Goal: Transaction & Acquisition: Subscribe to service/newsletter

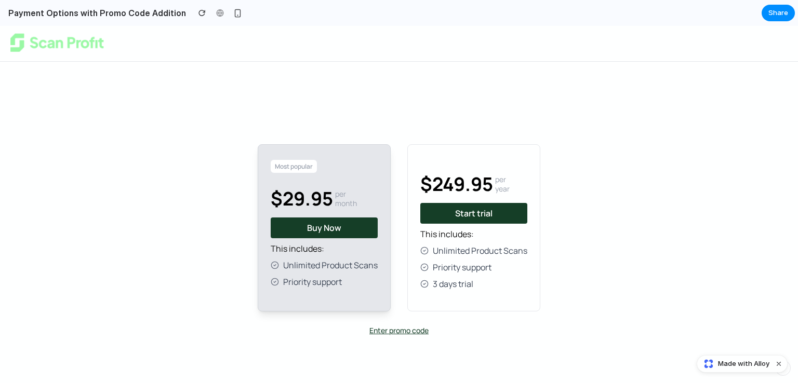
click at [411, 327] on button "Enter promo code" at bounding box center [398, 331] width 59 height 10
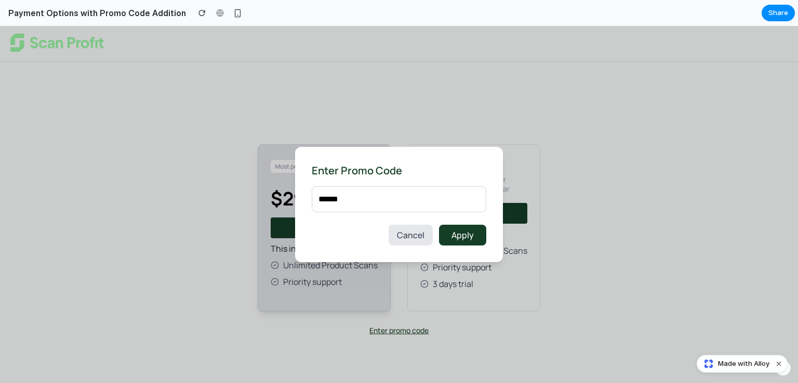
type input "******"
click at [474, 236] on button "Apply" at bounding box center [462, 235] width 47 height 21
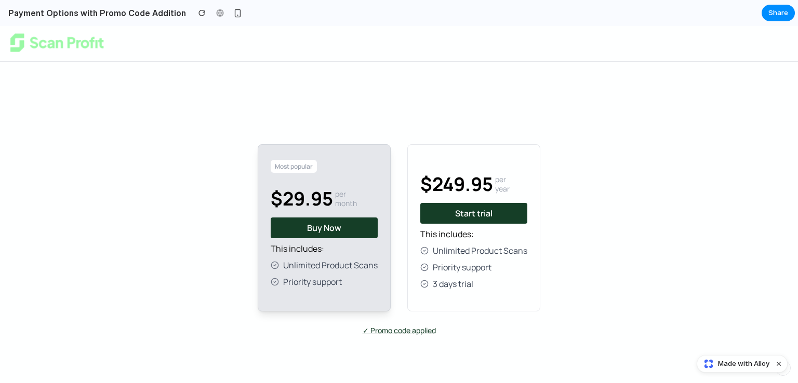
click at [474, 236] on p "This includes:" at bounding box center [473, 234] width 107 height 12
click at [469, 211] on button "Start trial" at bounding box center [473, 213] width 107 height 21
click at [402, 333] on button "✓ Promo code applied" at bounding box center [399, 331] width 73 height 10
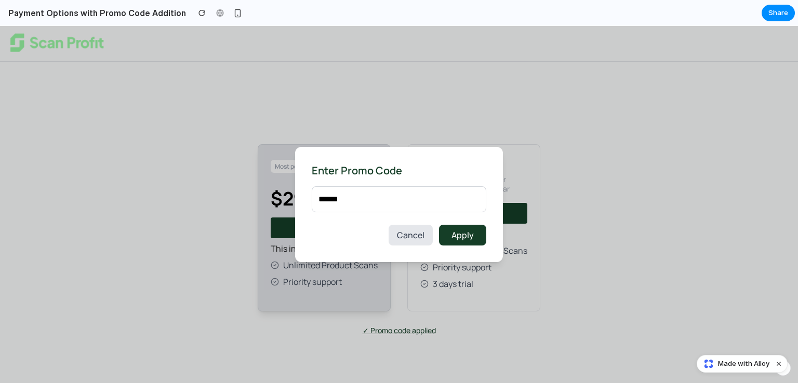
click at [421, 237] on span "Cancel" at bounding box center [411, 235] width 28 height 11
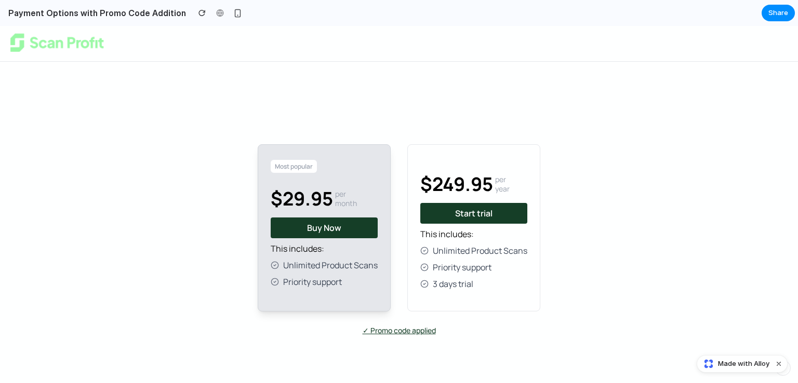
click at [381, 329] on button "✓ Promo code applied" at bounding box center [399, 331] width 73 height 10
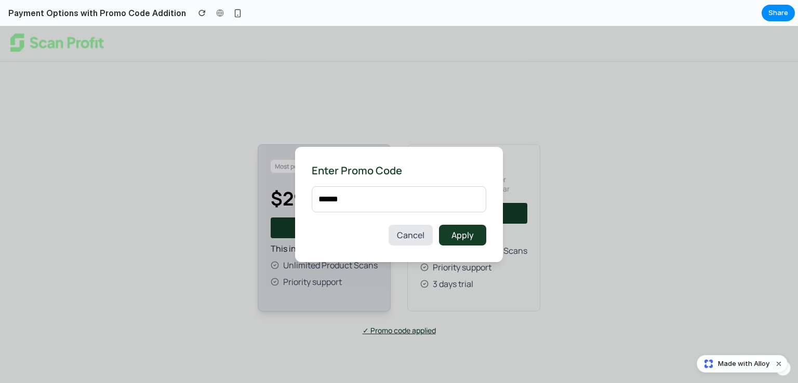
click at [412, 237] on span "Cancel" at bounding box center [411, 235] width 28 height 11
